Goal: Task Accomplishment & Management: Manage account settings

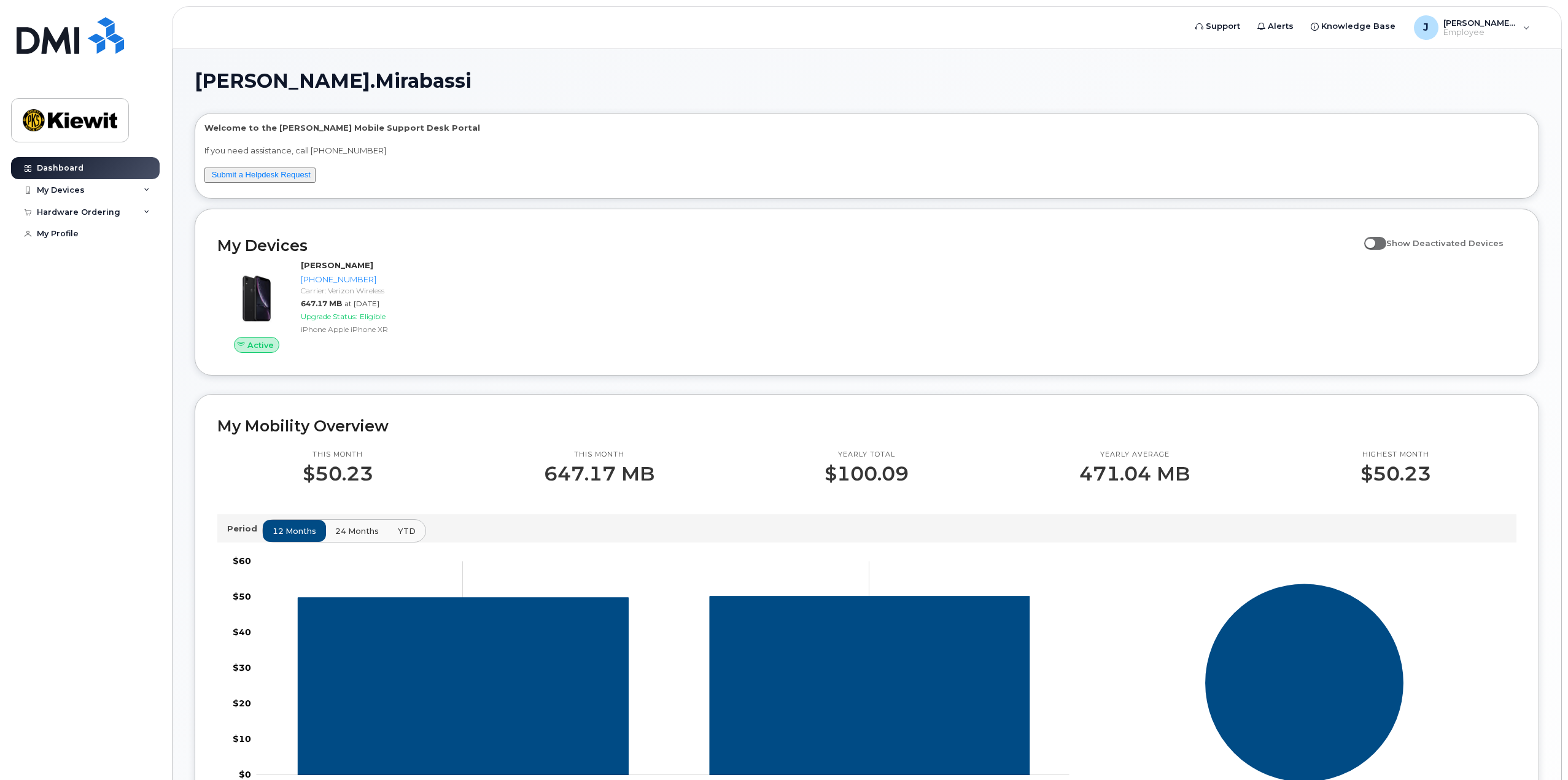
click at [1384, 243] on span at bounding box center [1375, 243] width 22 height 12
click at [1374, 242] on input "Show Deactivated Devices" at bounding box center [1368, 236] width 10 height 10
checkbox input "true"
